Goal: Feedback & Contribution: Contribute content

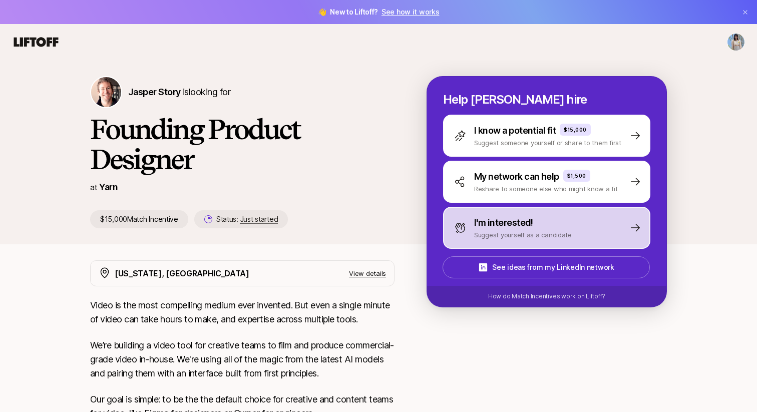
click at [512, 218] on p "I'm interested!" at bounding box center [503, 223] width 59 height 14
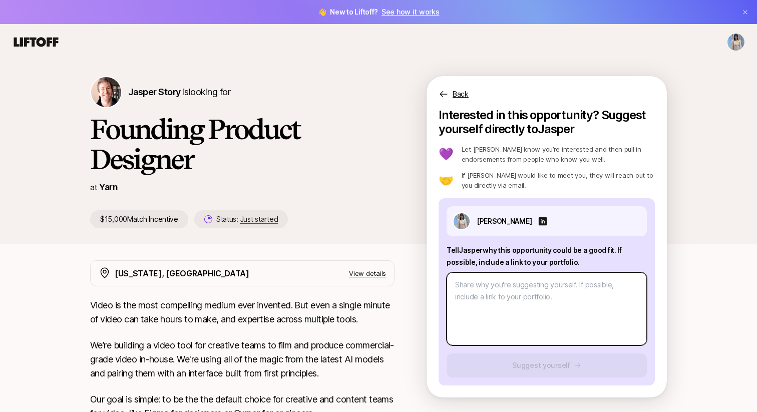
click at [498, 290] on textarea at bounding box center [546, 308] width 200 height 73
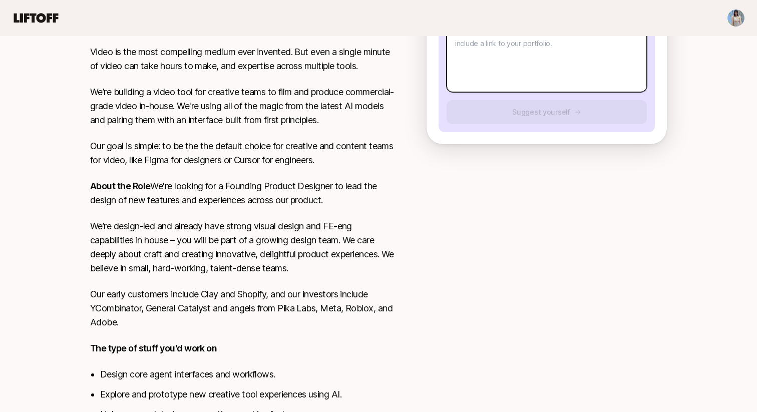
scroll to position [164, 0]
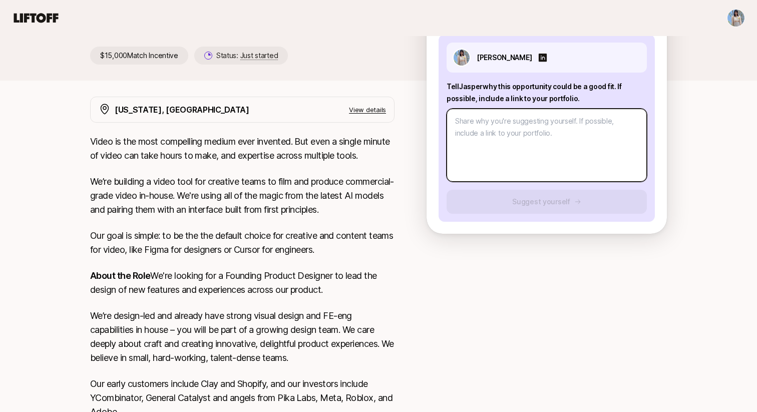
click at [495, 155] on textarea at bounding box center [546, 145] width 200 height 73
paste textarea "I’m Flora, an award-winning UX designer with 3 years of experience creating imp…"
type textarea "x"
type textarea "I’m Flora, an award-winning UX designer with 3 years of experience creating imp…"
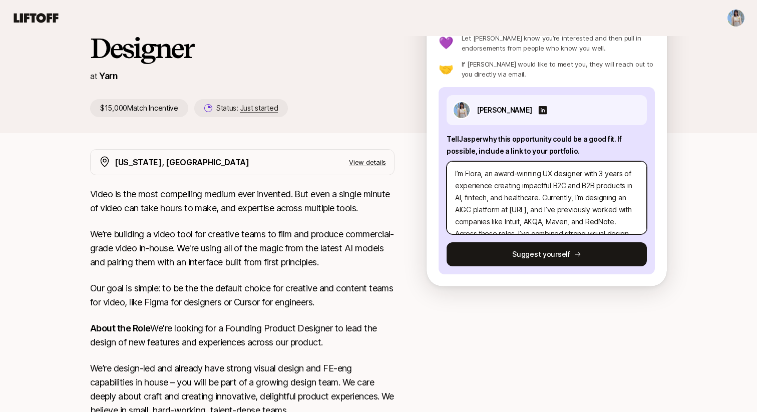
scroll to position [36, 0]
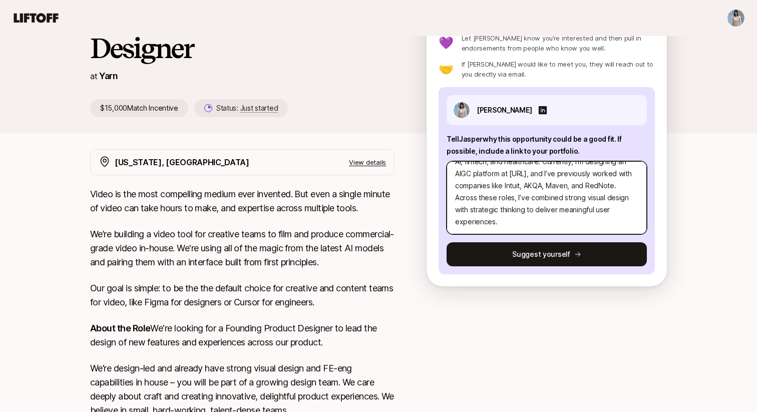
type textarea "x"
type textarea "I’m Flora, an award-winning UX designer with 3 years of experience creating imp…"
paste textarea "[URL][DOMAIN_NAME]"
type textarea "x"
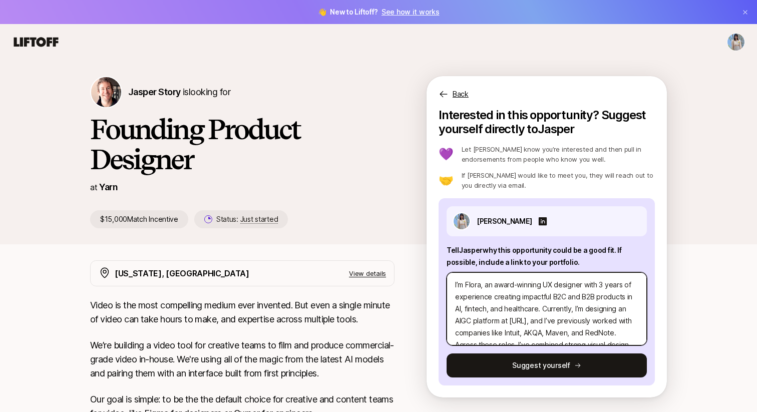
scroll to position [264, 0]
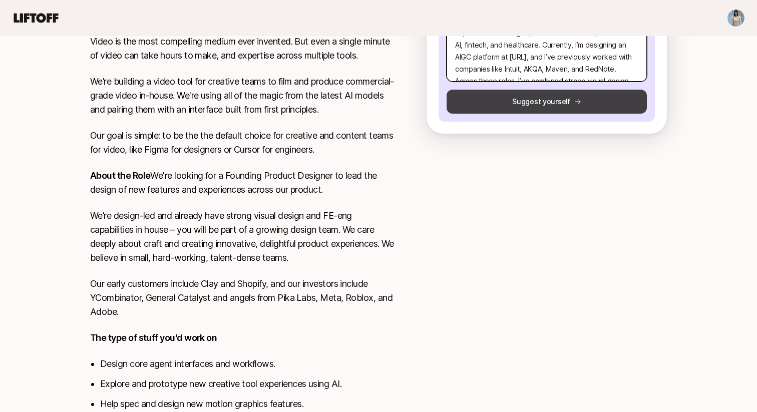
type textarea "I’m Flora, an award-winning UX designer with 3 years of experience creating imp…"
click at [544, 112] on button "Suggest yourself" at bounding box center [546, 102] width 200 height 24
type textarea "x"
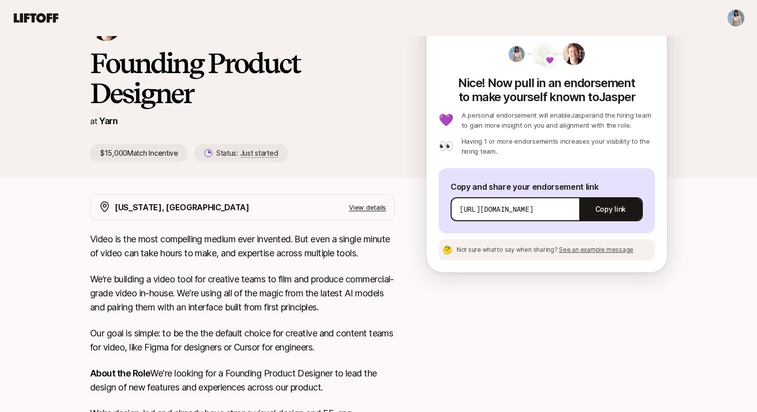
scroll to position [0, 0]
